Goal: Information Seeking & Learning: Learn about a topic

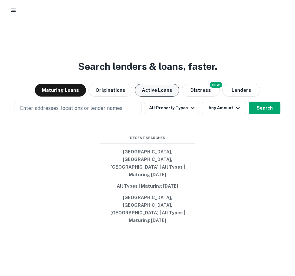
scroll to position [23, 0]
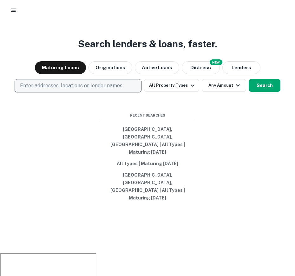
click at [77, 90] on p "Enter addresses, locations or lender names" at bounding box center [71, 86] width 103 height 8
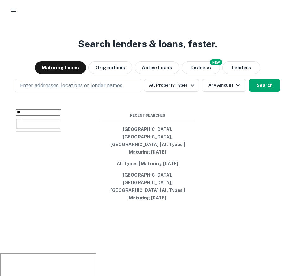
type input "*"
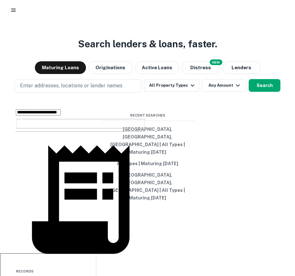
scroll to position [68, 0]
type input "**********"
click at [228, 233] on div "Search lenders & loans, faster. Maturing Loans Originations Active Loans NEW Di…" at bounding box center [147, 143] width 295 height 276
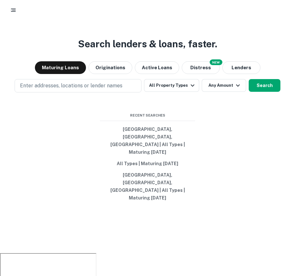
click at [13, 3] on div at bounding box center [147, 10] width 295 height 20
click at [13, 8] on icon "button" at bounding box center [13, 10] width 6 height 6
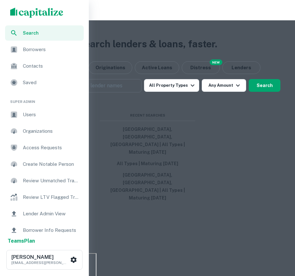
click at [34, 113] on span "Users" at bounding box center [51, 115] width 57 height 8
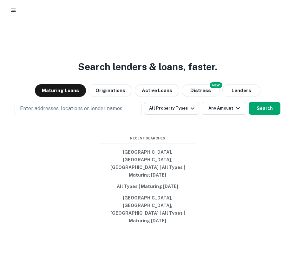
click at [12, 8] on icon "button" at bounding box center [13, 10] width 6 height 6
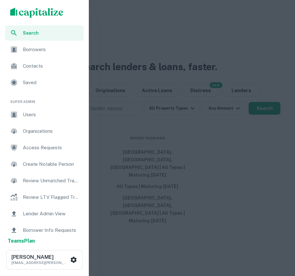
click at [51, 114] on span "Users" at bounding box center [51, 115] width 57 height 8
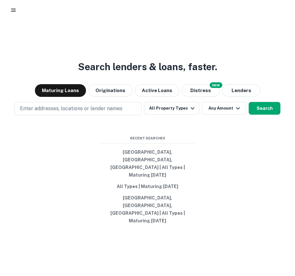
click at [8, 8] on div at bounding box center [148, 9] width 280 height 11
click at [18, 11] on button "button" at bounding box center [13, 9] width 11 height 11
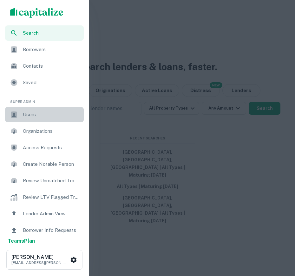
click at [34, 113] on span "Users" at bounding box center [51, 115] width 57 height 8
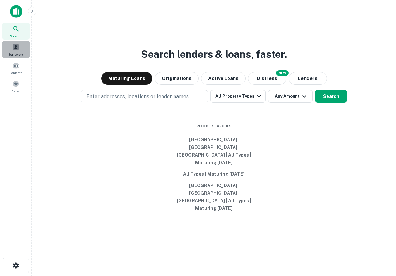
click at [18, 50] on span at bounding box center [15, 46] width 7 height 7
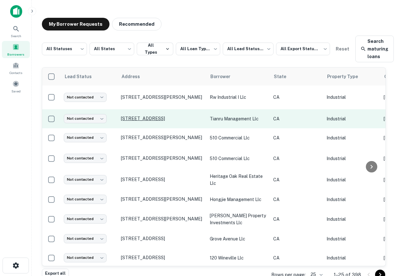
click at [154, 118] on p "401 S Doubleday Ave Ontario, CA 91761" at bounding box center [162, 119] width 83 height 6
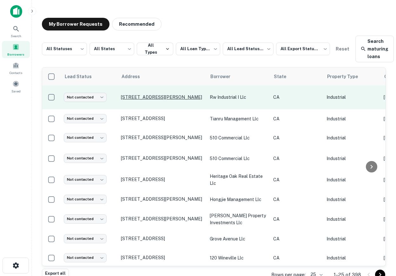
click at [160, 96] on p "1400 E Holt Blvd Ontario, CA 91761" at bounding box center [162, 97] width 83 height 6
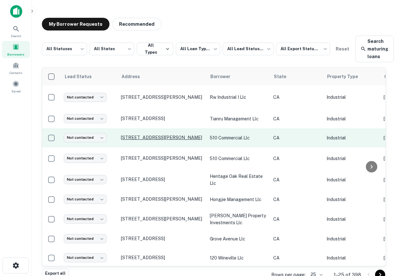
click at [170, 136] on p "930 S Wanamaker Ave Ontario, CA 91761" at bounding box center [162, 138] width 83 height 6
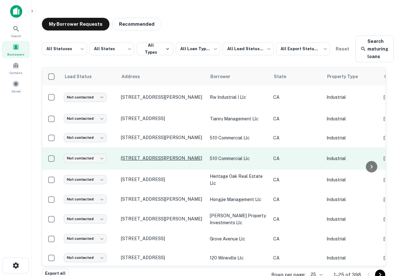
click at [165, 161] on p "930 S Wanamaker Ave Ontario, CA 91761" at bounding box center [162, 158] width 83 height 6
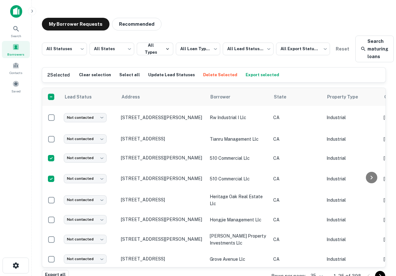
click at [203, 72] on button "Delete Selected" at bounding box center [220, 75] width 37 height 10
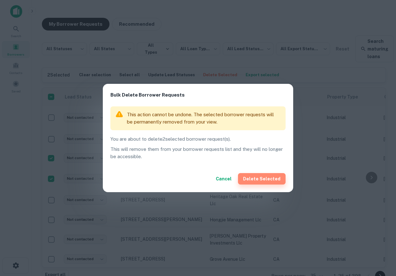
click at [268, 176] on button "Delete Selected" at bounding box center [262, 178] width 48 height 11
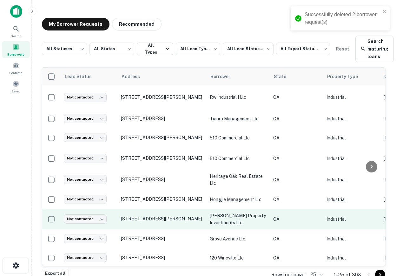
click at [174, 216] on p "14665 Rancho Vista Dr Fontana, CA 92335" at bounding box center [162, 219] width 83 height 6
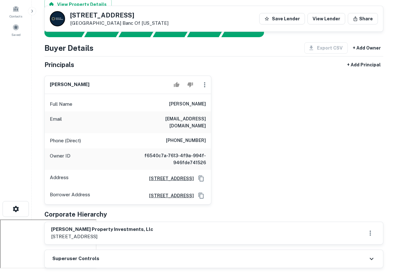
scroll to position [51, 0]
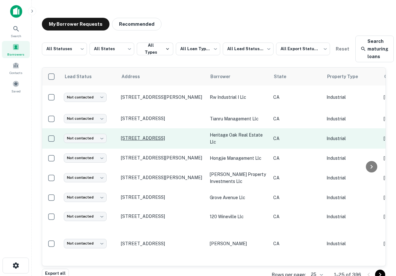
click at [163, 139] on p "13326 Elliot Ave Chino, CA 91710" at bounding box center [162, 138] width 83 height 6
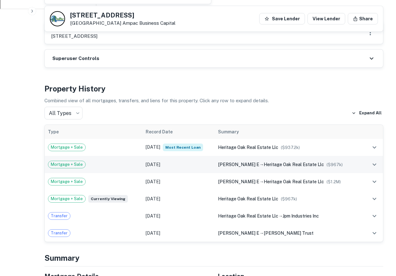
scroll to position [317, 0]
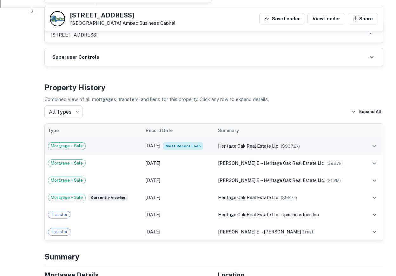
click at [243, 143] on span "heritage oak real estate llc" at bounding box center [248, 145] width 60 height 5
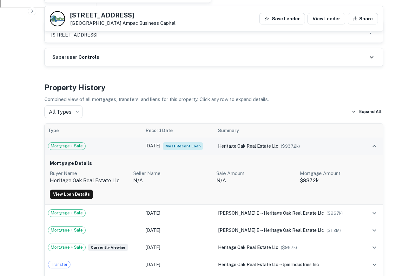
click at [243, 143] on span "heritage oak real estate llc" at bounding box center [248, 145] width 60 height 5
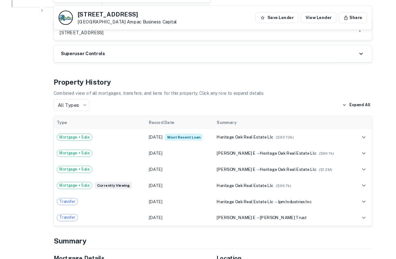
scroll to position [0, 0]
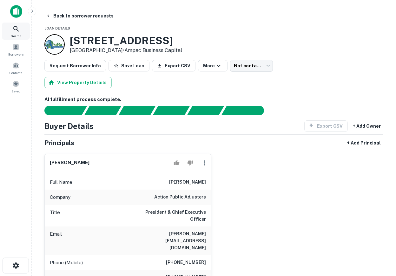
click at [16, 14] on img at bounding box center [16, 11] width 12 height 13
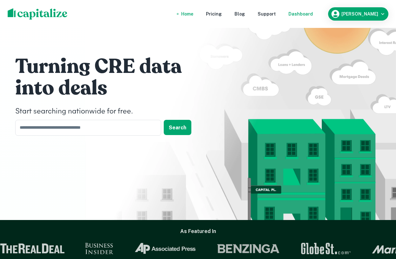
click at [313, 13] on div "Dashboard" at bounding box center [301, 13] width 24 height 7
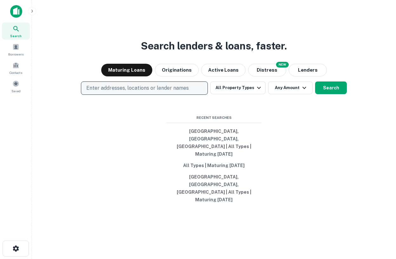
click at [176, 92] on p "Enter addresses, locations or lender names" at bounding box center [137, 88] width 103 height 8
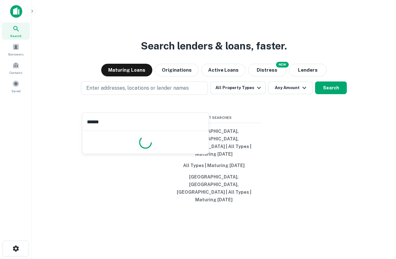
type input "*******"
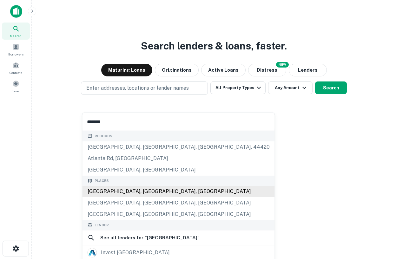
click at [108, 195] on div "Atlanta, GA, USA" at bounding box center [179, 191] width 192 height 11
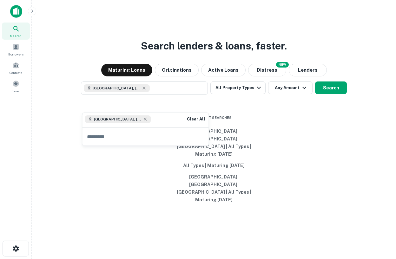
click at [116, 141] on input "text" at bounding box center [146, 137] width 126 height 18
type input "*****"
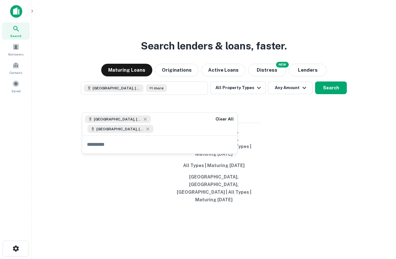
click at [319, 185] on div "Search lenders & loans, faster. Maturing Loans Originations Active Loans NEW Di…" at bounding box center [214, 144] width 354 height 259
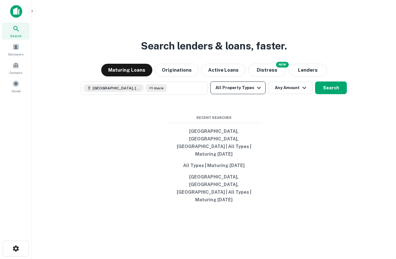
click at [244, 94] on button "All Property Types" at bounding box center [237, 88] width 55 height 13
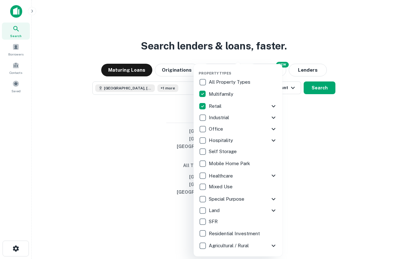
click at [272, 108] on icon at bounding box center [274, 107] width 8 height 8
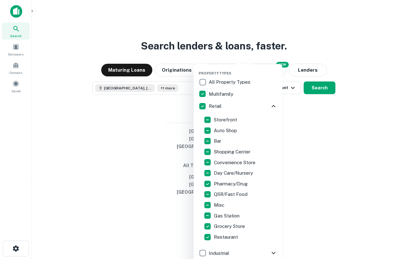
click at [272, 108] on icon at bounding box center [274, 107] width 8 height 8
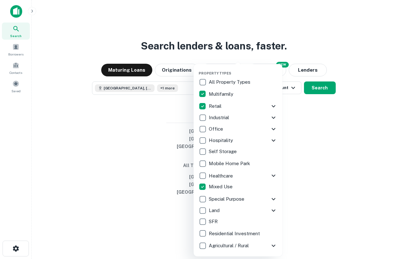
click at [316, 130] on div at bounding box center [198, 129] width 396 height 259
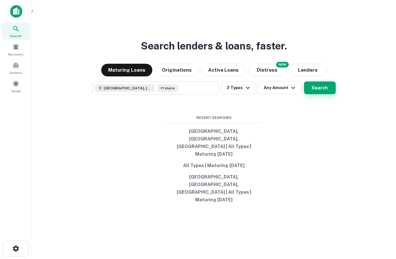
click at [316, 94] on button "Search" at bounding box center [320, 88] width 32 height 13
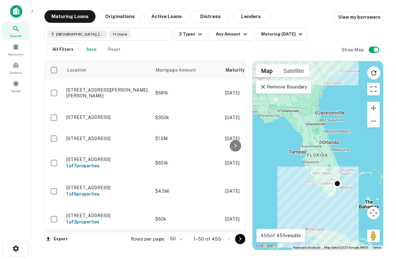
drag, startPoint x: 332, startPoint y: 173, endPoint x: 320, endPoint y: 137, distance: 38.1
click at [320, 137] on div "To activate drag with keyboard, press Alt + Enter. Once in keyboard drag state,…" at bounding box center [318, 155] width 130 height 189
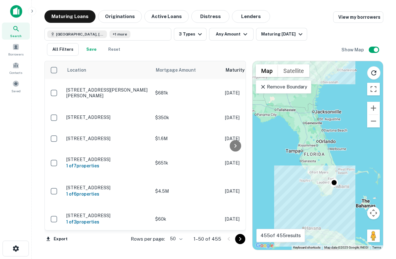
click at [335, 168] on div "To activate drag with keyboard, press Alt + Enter. Once in keyboard drag state,…" at bounding box center [318, 155] width 130 height 189
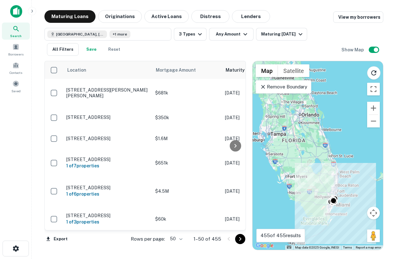
click at [338, 190] on div "To activate drag with keyboard, press Alt + Enter. Once in keyboard drag state,…" at bounding box center [318, 155] width 130 height 189
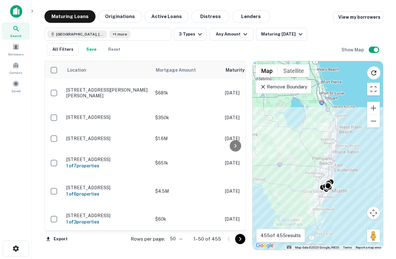
drag, startPoint x: 340, startPoint y: 217, endPoint x: 338, endPoint y: 185, distance: 32.4
click at [338, 185] on div "To activate drag with keyboard, press Alt + Enter. Once in keyboard drag state,…" at bounding box center [318, 155] width 130 height 189
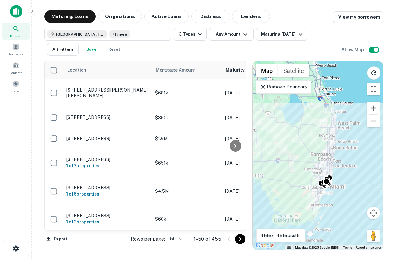
click at [338, 185] on div "To activate drag with keyboard, press Alt + Enter. Once in keyboard drag state,…" at bounding box center [318, 155] width 130 height 189
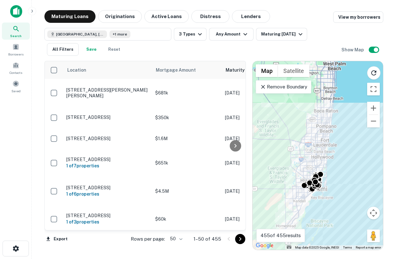
click at [323, 198] on div "To activate drag with keyboard, press Alt + Enter. Once in keyboard drag state,…" at bounding box center [318, 155] width 130 height 189
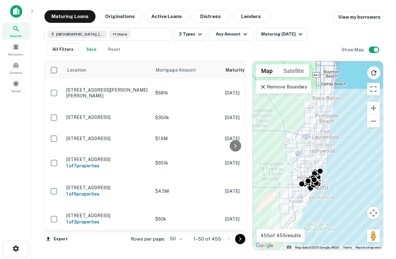
click at [323, 198] on div "To activate drag with keyboard, press Alt + Enter. Once in keyboard drag state,…" at bounding box center [318, 155] width 130 height 189
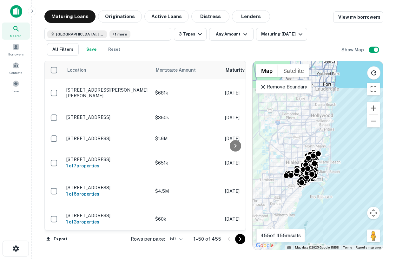
drag, startPoint x: 308, startPoint y: 202, endPoint x: 315, endPoint y: 201, distance: 7.4
click at [316, 201] on div "To activate drag with keyboard, press Alt + Enter. Once in keyboard drag state,…" at bounding box center [318, 155] width 130 height 189
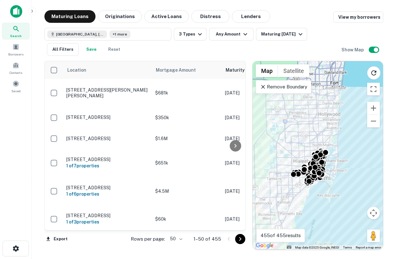
click at [315, 201] on div "To activate drag with keyboard, press Alt + Enter. Once in keyboard drag state,…" at bounding box center [318, 155] width 130 height 189
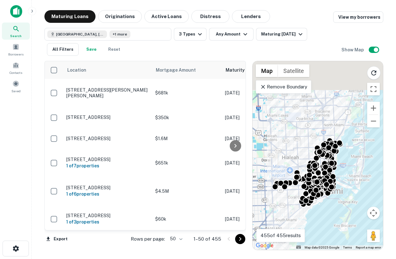
drag, startPoint x: 308, startPoint y: 105, endPoint x: 314, endPoint y: 159, distance: 53.7
click at [314, 159] on div "To activate drag with keyboard, press Alt + Enter. Once in keyboard drag state,…" at bounding box center [318, 155] width 130 height 189
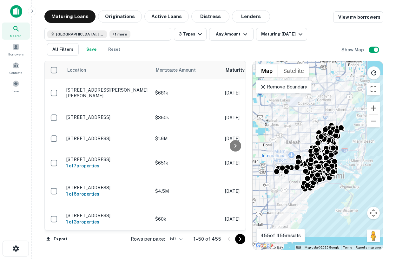
drag, startPoint x: 310, startPoint y: 143, endPoint x: 307, endPoint y: 99, distance: 44.5
click at [307, 99] on div "To activate drag with keyboard, press Alt + Enter. Once in keyboard drag state,…" at bounding box center [318, 155] width 130 height 189
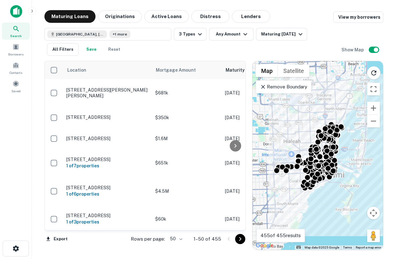
click at [296, 85] on p "Remove Boundary" at bounding box center [283, 87] width 47 height 8
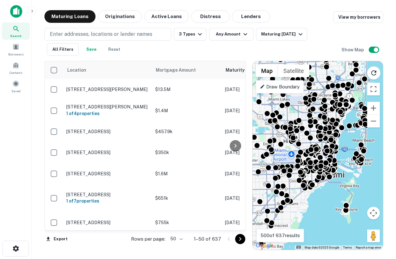
click at [292, 86] on p "Draw Boundary" at bounding box center [280, 87] width 40 height 8
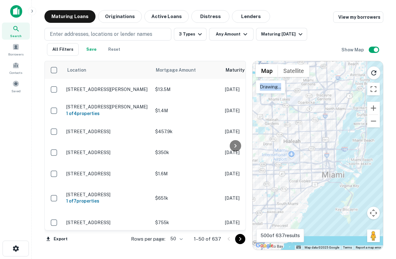
drag, startPoint x: 295, startPoint y: 87, endPoint x: 285, endPoint y: 90, distance: 9.7
click at [285, 90] on div "Map Terrain Satellite Labels Search This Area Drawing... Map Data Map data ©202…" at bounding box center [318, 155] width 130 height 189
click at [291, 89] on div at bounding box center [318, 155] width 130 height 189
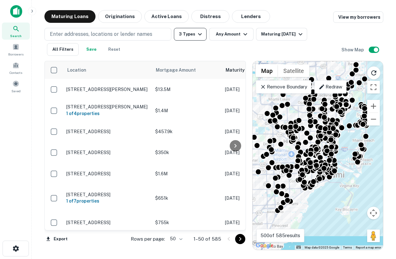
click at [196, 33] on icon "button" at bounding box center [200, 34] width 8 height 8
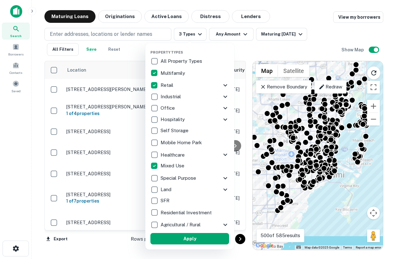
click at [197, 36] on div at bounding box center [198, 129] width 396 height 259
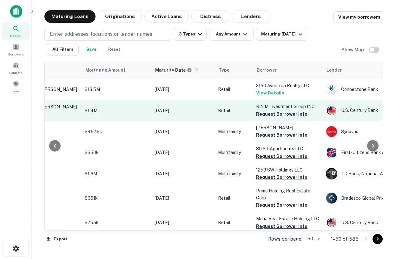
scroll to position [0, 76]
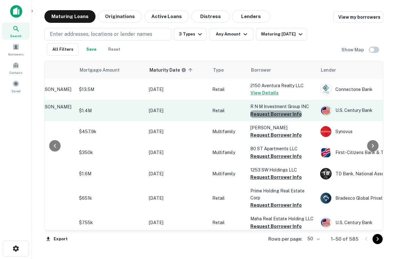
click at [279, 116] on button "Request Borrower Info" at bounding box center [275, 114] width 51 height 8
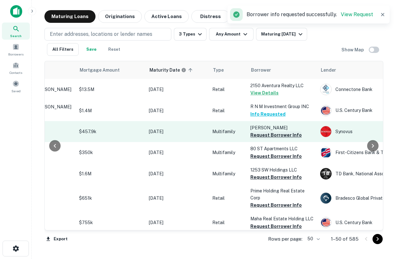
click at [275, 139] on button "Request Borrower Info" at bounding box center [275, 135] width 51 height 8
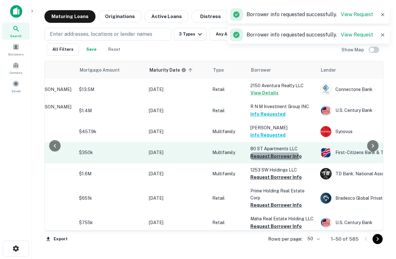
click at [274, 160] on button "Request Borrower Info" at bounding box center [275, 157] width 51 height 8
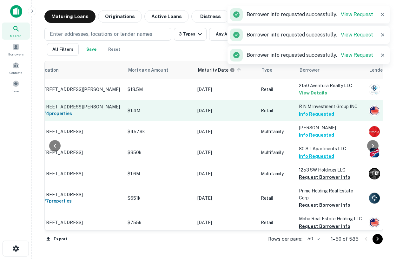
scroll to position [0, 0]
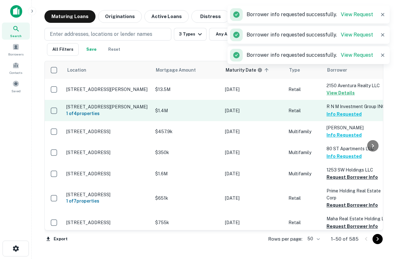
click at [106, 104] on p "14020 W Dixie Hwy North Miami, FL 33161" at bounding box center [107, 107] width 83 height 6
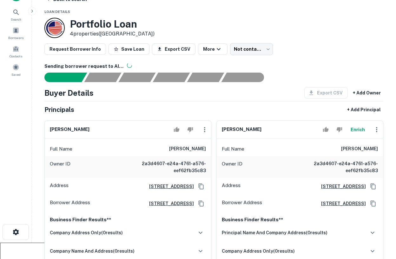
scroll to position [14, 0]
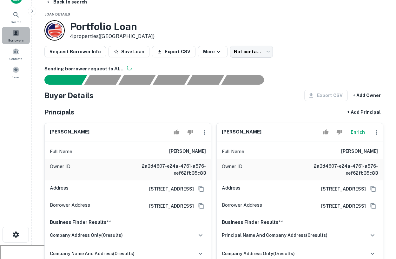
click at [15, 38] on span "Borrowers" at bounding box center [15, 40] width 15 height 5
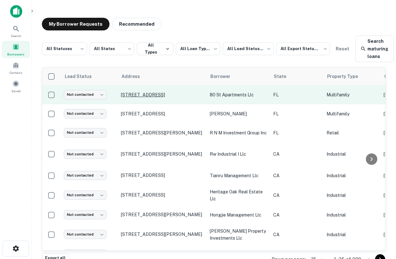
click at [172, 96] on p "[STREET_ADDRESS]" at bounding box center [162, 95] width 83 height 6
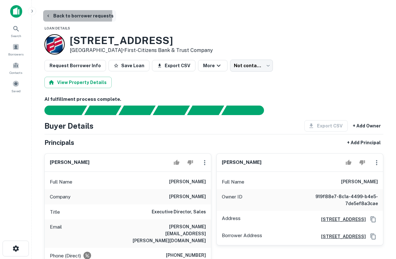
click at [50, 15] on icon "button" at bounding box center [48, 15] width 5 height 5
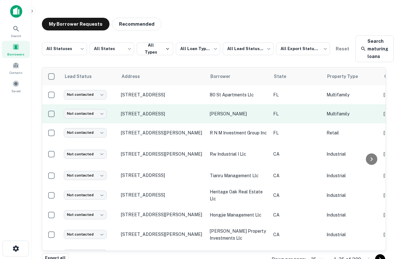
scroll to position [0, 0]
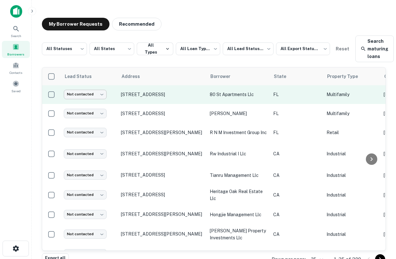
click at [83, 98] on body "**********" at bounding box center [198, 129] width 396 height 259
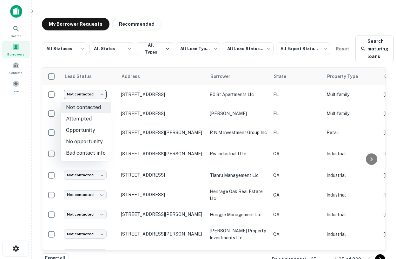
click at [91, 121] on li "Attempted" at bounding box center [86, 118] width 50 height 11
type input "*********"
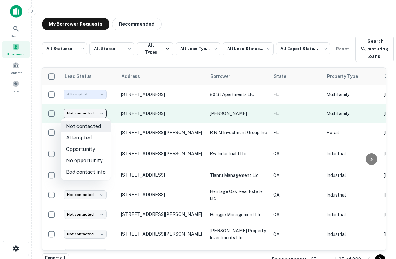
click at [96, 115] on body "**********" at bounding box center [198, 129] width 396 height 259
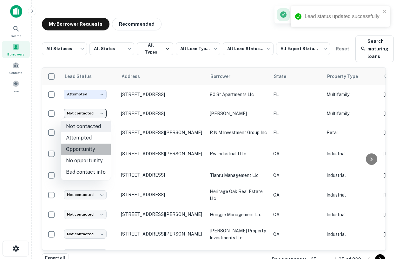
click at [88, 151] on li "Opportunity" at bounding box center [86, 149] width 50 height 11
type input "**********"
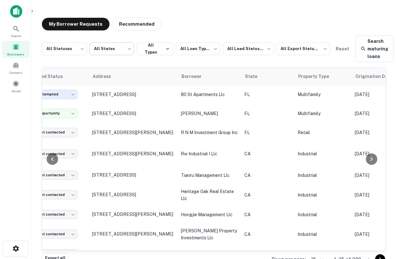
scroll to position [0, 28]
click at [12, 29] on div "Search" at bounding box center [16, 31] width 28 height 17
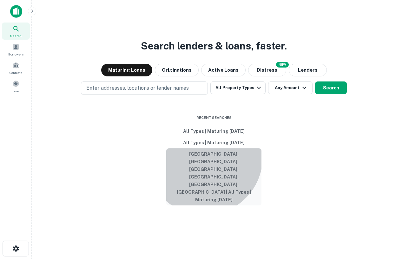
click at [204, 176] on button "[GEOGRAPHIC_DATA], [GEOGRAPHIC_DATA], [GEOGRAPHIC_DATA], [GEOGRAPHIC_DATA], [GE…" at bounding box center [213, 177] width 95 height 57
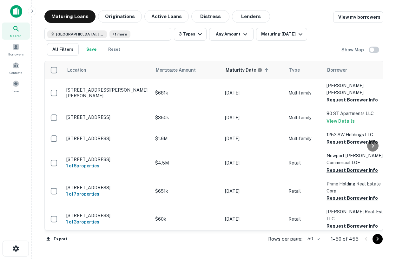
scroll to position [0, 0]
click at [245, 14] on button "Lenders" at bounding box center [251, 16] width 38 height 13
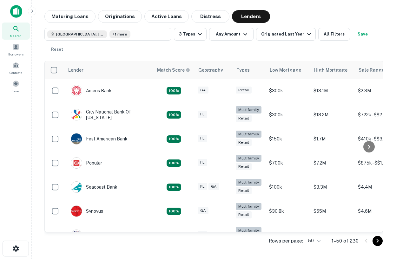
scroll to position [0, 0]
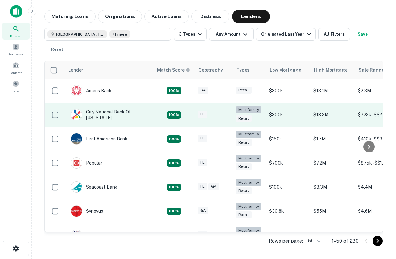
click at [99, 115] on div "City National Bank Of [US_STATE]" at bounding box center [109, 114] width 76 height 11
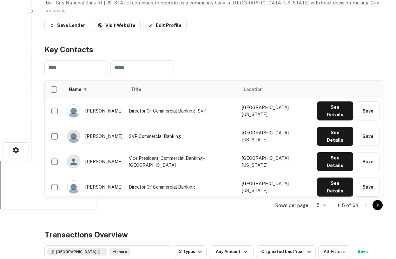
scroll to position [107, 0]
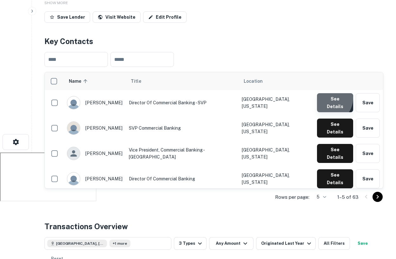
click at [328, 99] on button "See Details" at bounding box center [335, 102] width 36 height 19
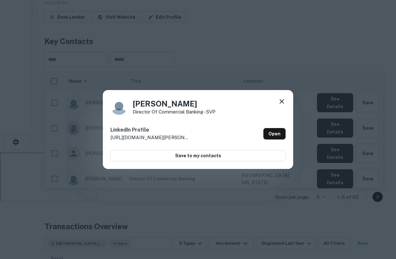
click at [283, 99] on icon at bounding box center [282, 102] width 8 height 8
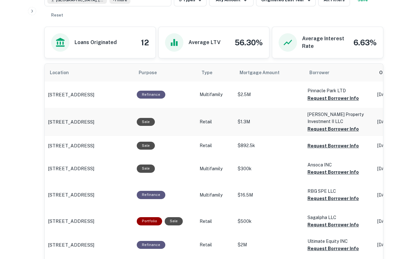
scroll to position [350, 0]
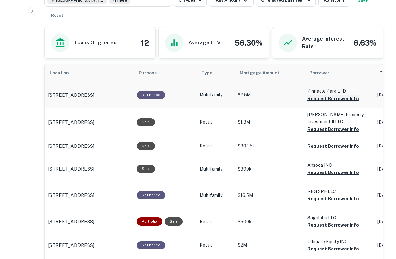
click at [331, 98] on button "Request Borrower Info" at bounding box center [333, 99] width 51 height 8
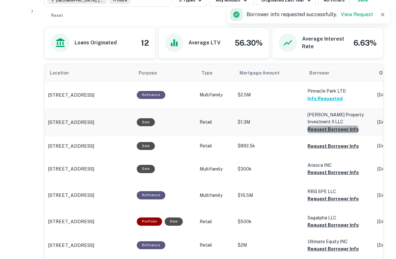
click at [329, 130] on button "Request Borrower Info" at bounding box center [333, 130] width 51 height 8
click at [326, 145] on button "Request Borrower Info" at bounding box center [333, 147] width 51 height 8
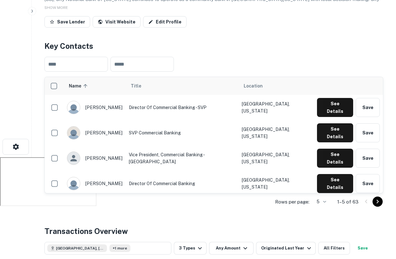
scroll to position [0, 0]
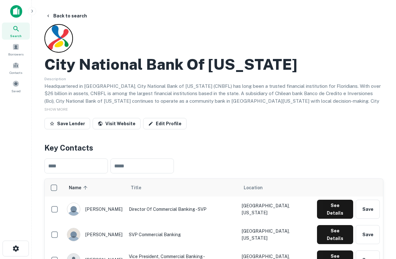
click at [21, 31] on div "Search" at bounding box center [16, 31] width 28 height 17
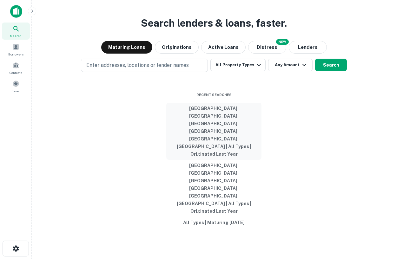
click at [221, 151] on button "[GEOGRAPHIC_DATA], [GEOGRAPHIC_DATA], [GEOGRAPHIC_DATA], [GEOGRAPHIC_DATA], [GE…" at bounding box center [213, 131] width 95 height 57
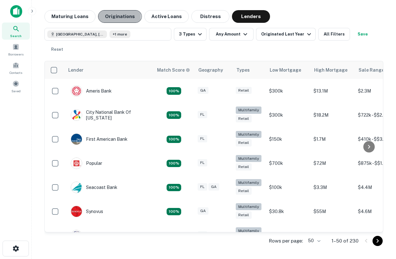
click at [116, 17] on button "Originations" at bounding box center [120, 16] width 44 height 13
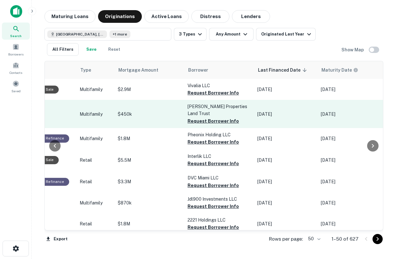
scroll to position [0, 244]
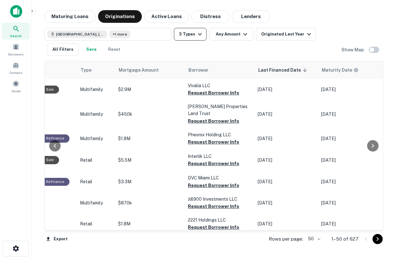
click at [200, 32] on icon "button" at bounding box center [200, 34] width 8 height 8
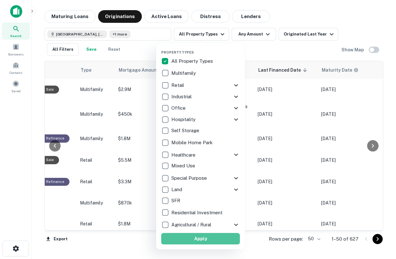
click at [196, 239] on button "Apply" at bounding box center [200, 238] width 79 height 11
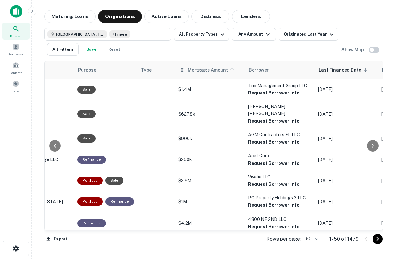
scroll to position [0, 154]
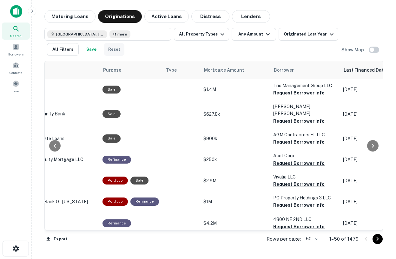
click at [112, 49] on button "Reset" at bounding box center [114, 49] width 20 height 13
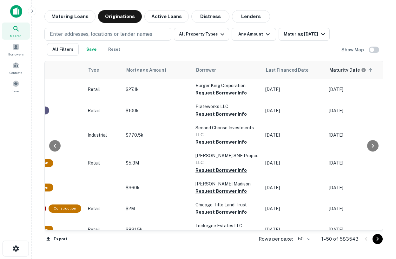
scroll to position [0, 240]
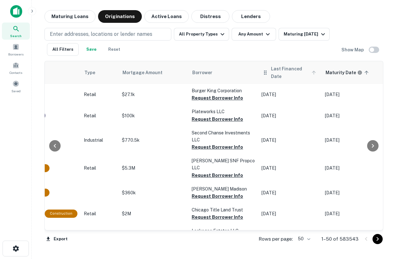
click at [285, 72] on span "Last Financed Date" at bounding box center [294, 72] width 47 height 15
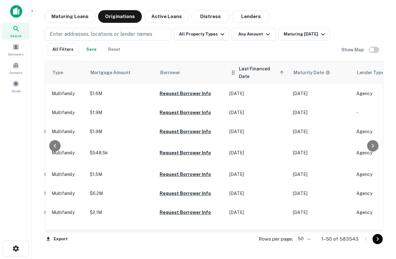
click at [264, 74] on span "Last Financed Date sorted ascending" at bounding box center [262, 72] width 47 height 15
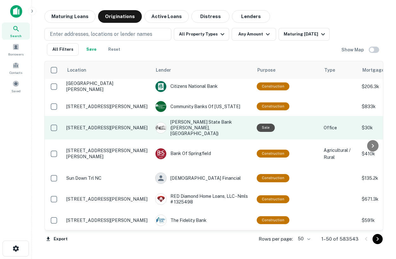
scroll to position [47, 0]
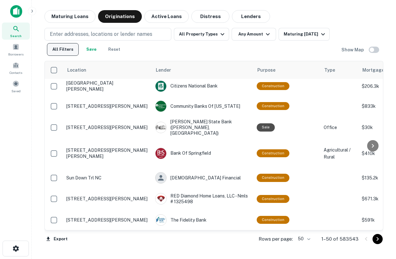
click at [63, 50] on button "All Filters" at bounding box center [63, 49] width 32 height 13
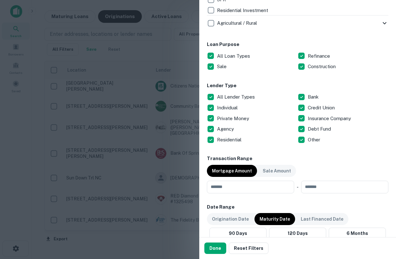
scroll to position [320, 0]
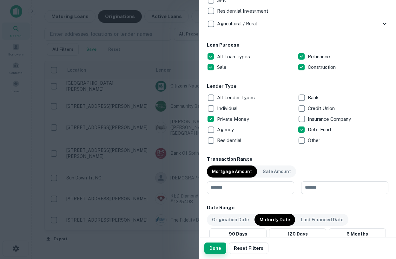
click at [212, 247] on button "Done" at bounding box center [215, 248] width 22 height 11
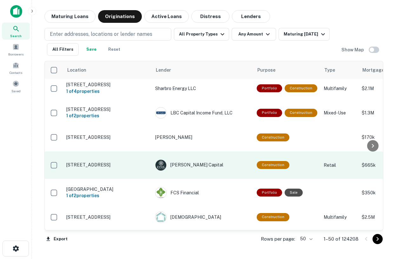
scroll to position [48, 0]
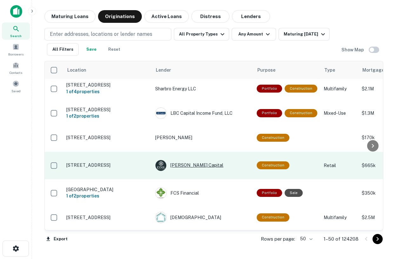
click at [176, 160] on div "Lynk Capital" at bounding box center [202, 165] width 95 height 11
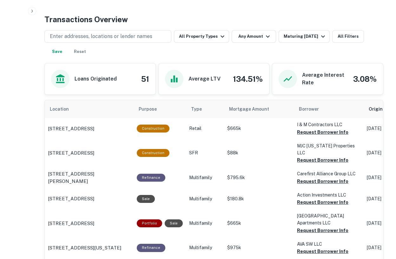
scroll to position [315, 0]
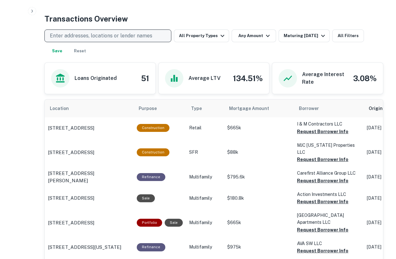
click at [136, 38] on p "Enter addresses, locations or lender names" at bounding box center [101, 36] width 103 height 8
type input "*******"
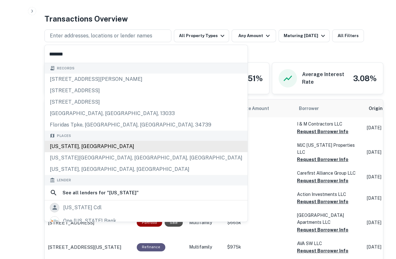
click at [83, 144] on div "Florida, USA" at bounding box center [146, 146] width 203 height 11
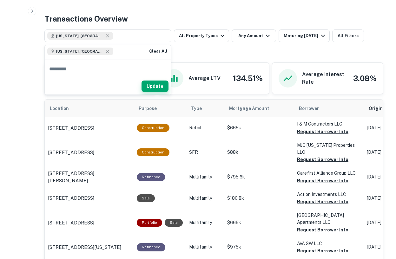
click at [156, 90] on button "Update" at bounding box center [155, 86] width 27 height 11
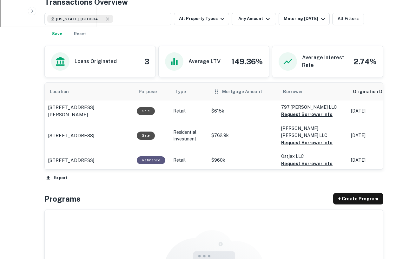
scroll to position [331, 0]
click at [301, 115] on button "Request Borrower Info" at bounding box center [306, 115] width 51 height 8
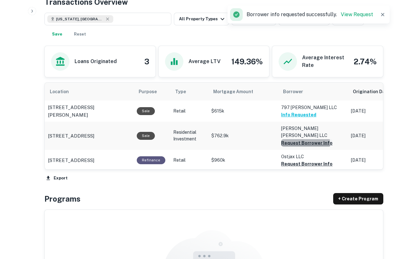
click at [305, 139] on button "Request Borrower Info" at bounding box center [306, 143] width 51 height 8
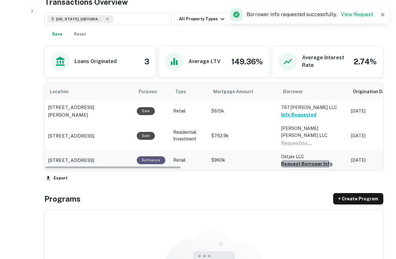
click at [294, 163] on button "Request Borrower Info" at bounding box center [306, 164] width 51 height 8
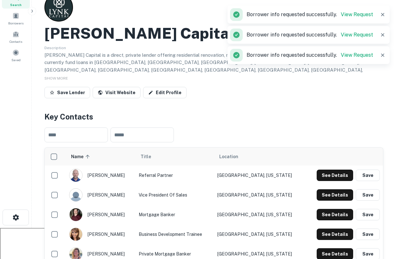
scroll to position [0, 0]
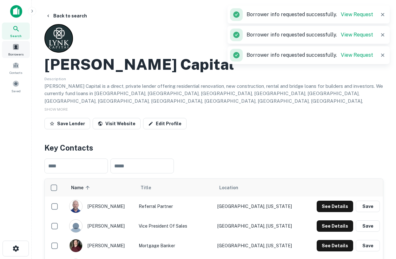
click at [9, 44] on div "Borrowers" at bounding box center [16, 49] width 28 height 17
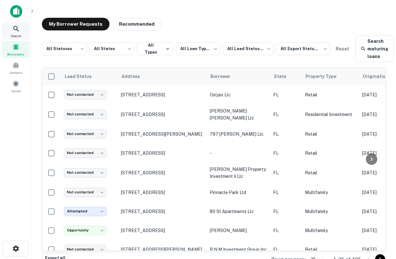
click at [16, 32] on icon at bounding box center [16, 29] width 8 height 8
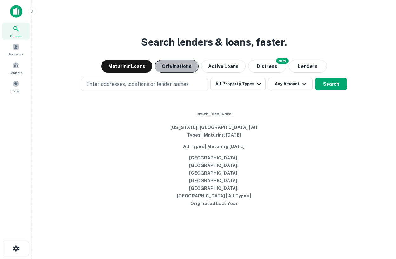
click at [175, 73] on button "Originations" at bounding box center [177, 66] width 44 height 13
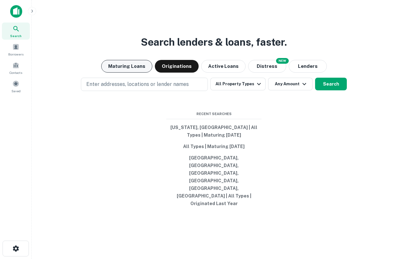
click at [148, 73] on button "Maturing Loans" at bounding box center [126, 66] width 51 height 13
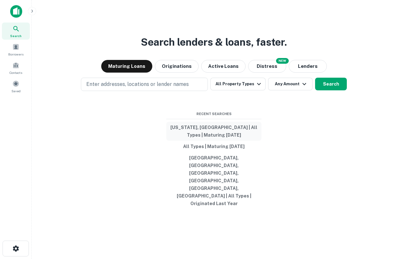
click at [199, 141] on button "[US_STATE], [GEOGRAPHIC_DATA] | All Types | Maturing [DATE]" at bounding box center [213, 131] width 95 height 19
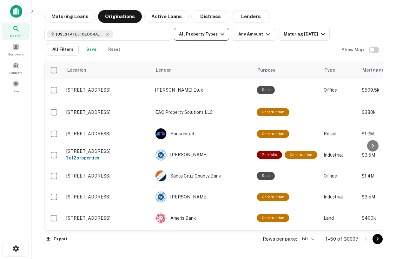
click at [205, 34] on button "All Property Types" at bounding box center [201, 34] width 55 height 13
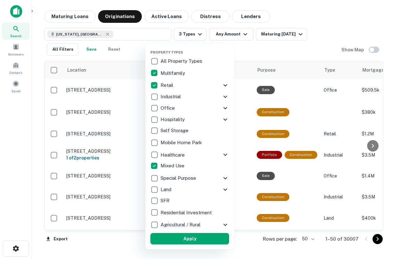
click at [177, 237] on button "Apply" at bounding box center [189, 238] width 79 height 11
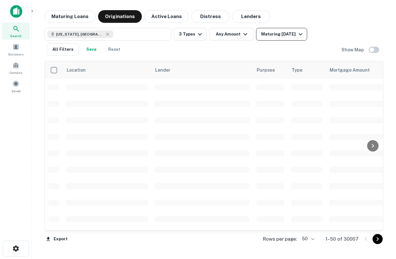
click at [271, 40] on button "Maturing [DATE]" at bounding box center [281, 34] width 51 height 13
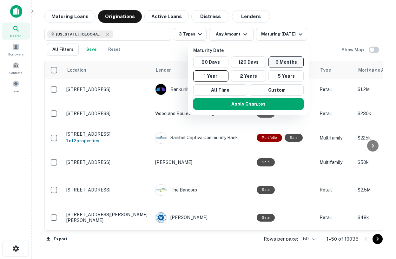
click at [287, 62] on button "6 Months" at bounding box center [286, 62] width 35 height 11
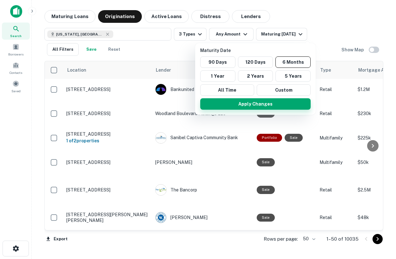
click at [269, 103] on button "Apply Changes" at bounding box center [255, 103] width 110 height 11
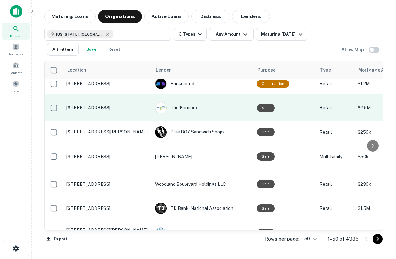
scroll to position [4, 0]
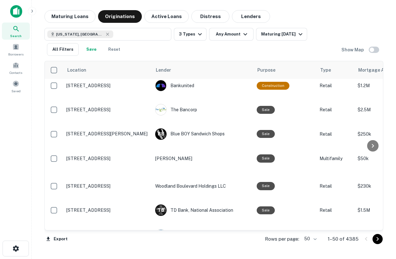
click at [15, 11] on img at bounding box center [16, 11] width 12 height 13
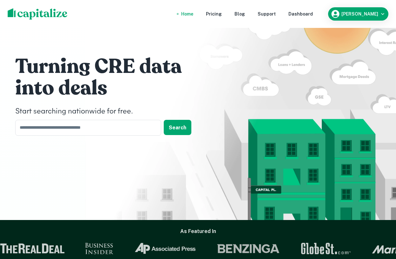
click at [313, 14] on div "Dashboard" at bounding box center [301, 13] width 24 height 7
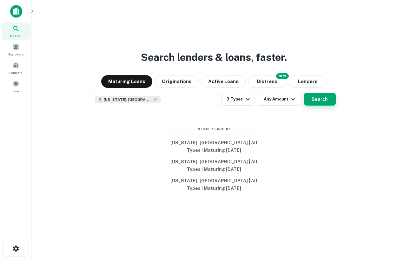
click at [310, 99] on button "Search" at bounding box center [320, 99] width 32 height 13
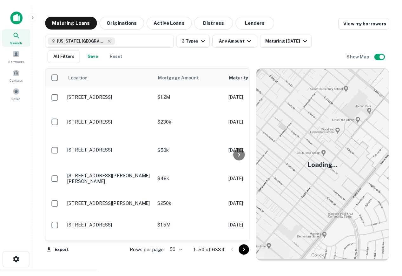
scroll to position [5, 0]
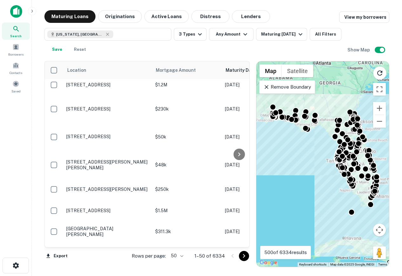
click at [290, 91] on div "Remove Boundary" at bounding box center [287, 86] width 56 height 13
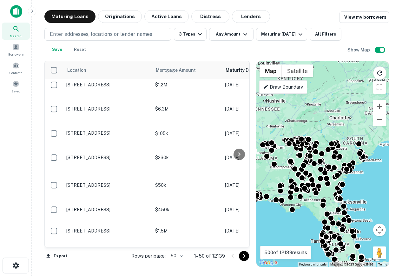
drag, startPoint x: 334, startPoint y: 151, endPoint x: 317, endPoint y: 231, distance: 81.6
click at [317, 231] on div "To activate drag with keyboard, press Alt + Enter. Once in keyboard drag state,…" at bounding box center [322, 163] width 133 height 205
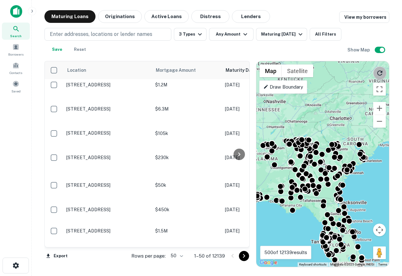
click at [379, 71] on icon "Reload search area" at bounding box center [379, 72] width 5 height 5
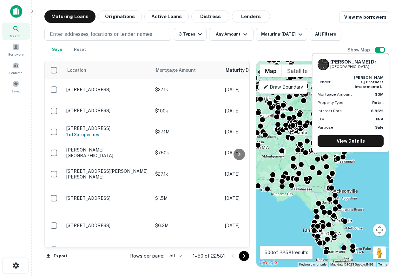
drag, startPoint x: 353, startPoint y: 106, endPoint x: 343, endPoint y: 99, distance: 12.3
click at [344, 97] on body "Search Borrowers Contacts Saved Maturing Loans Originations Active Loans Distre…" at bounding box center [201, 138] width 402 height 276
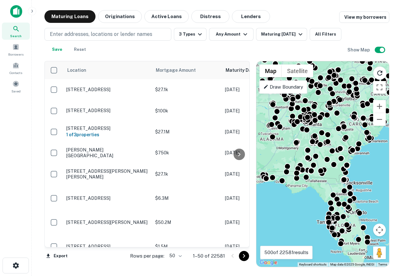
drag, startPoint x: 319, startPoint y: 207, endPoint x: 324, endPoint y: 187, distance: 20.6
click at [324, 187] on div "To activate drag with keyboard, press Alt + Enter. Once in keyboard drag state,…" at bounding box center [322, 163] width 133 height 205
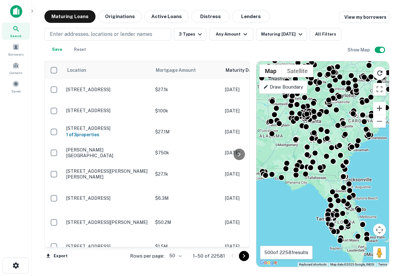
click at [378, 108] on button "Zoom in" at bounding box center [379, 108] width 13 height 13
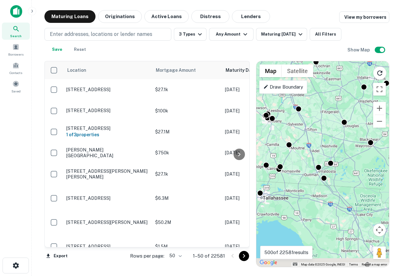
drag, startPoint x: 322, startPoint y: 169, endPoint x: 328, endPoint y: 146, distance: 24.2
click at [328, 146] on div "To activate drag with keyboard, press Alt + Enter. Once in keyboard drag state,…" at bounding box center [322, 163] width 133 height 205
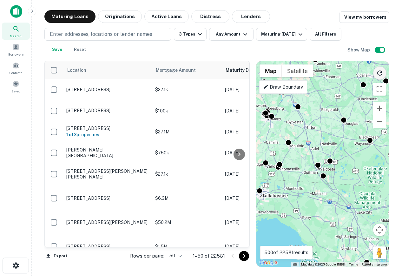
click at [379, 69] on icon "Reload search area" at bounding box center [380, 73] width 8 height 8
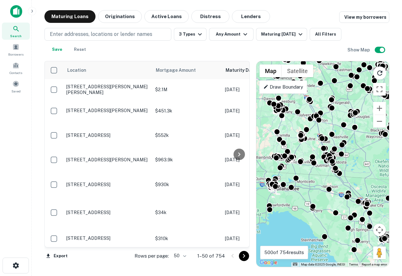
drag, startPoint x: 348, startPoint y: 166, endPoint x: 361, endPoint y: 158, distance: 15.2
click at [361, 158] on div "To activate drag with keyboard, press Alt + Enter. Once in keyboard drag state,…" at bounding box center [322, 163] width 133 height 205
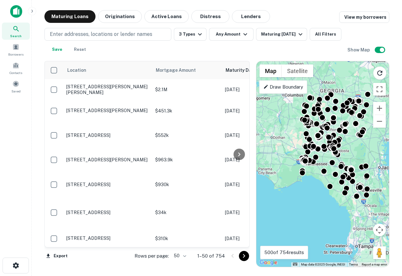
drag, startPoint x: 354, startPoint y: 151, endPoint x: 346, endPoint y: 151, distance: 7.9
click at [346, 151] on div "To activate drag with keyboard, press Alt + Enter. Once in keyboard drag state,…" at bounding box center [322, 163] width 133 height 205
